Goal: Task Accomplishment & Management: Use online tool/utility

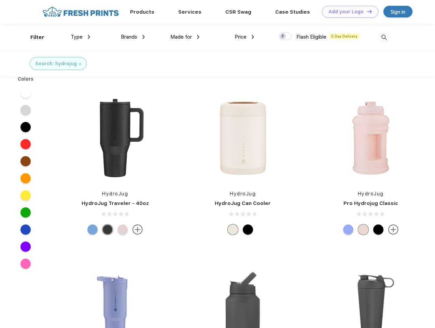
click at [347, 12] on link "Add your Logo Design Tool" at bounding box center [350, 12] width 56 height 12
click at [0, 0] on div "Design Tool" at bounding box center [0, 0] width 0 height 0
click at [366, 11] on link "Add your Logo Design Tool" at bounding box center [350, 12] width 56 height 12
click at [33, 37] on div "Filter" at bounding box center [37, 37] width 14 height 8
click at [81, 37] on span "Type" at bounding box center [77, 37] width 12 height 6
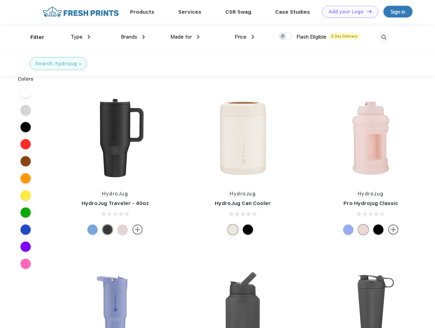
click at [133, 37] on span "Brands" at bounding box center [129, 37] width 16 height 6
click at [185, 37] on span "Made for" at bounding box center [181, 37] width 22 height 6
click at [244, 37] on span "Price" at bounding box center [241, 37] width 12 height 6
click at [285, 37] on div at bounding box center [285, 36] width 13 height 8
click at [283, 37] on input "checkbox" at bounding box center [281, 34] width 4 height 4
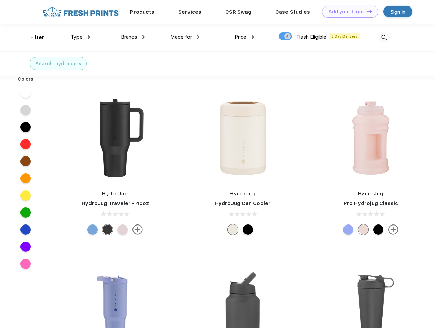
click at [384, 37] on img at bounding box center [383, 37] width 11 height 11
